Goal: Use online tool/utility

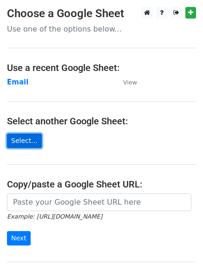
click at [19, 138] on link "Select..." at bounding box center [24, 141] width 35 height 14
click at [19, 139] on link "Select..." at bounding box center [24, 141] width 35 height 14
